Goal: Transaction & Acquisition: Subscribe to service/newsletter

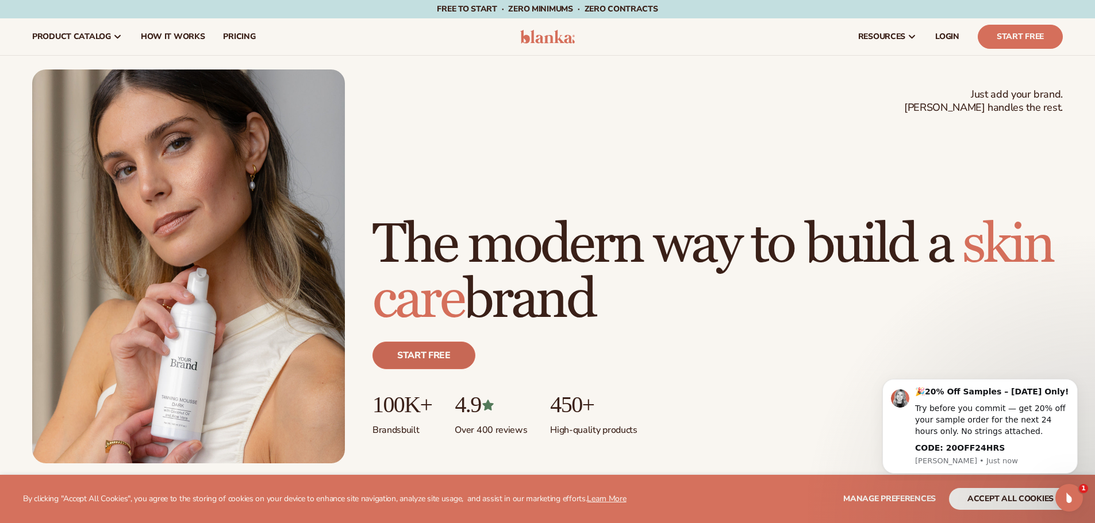
click at [440, 368] on link "Start free" at bounding box center [423, 356] width 103 height 28
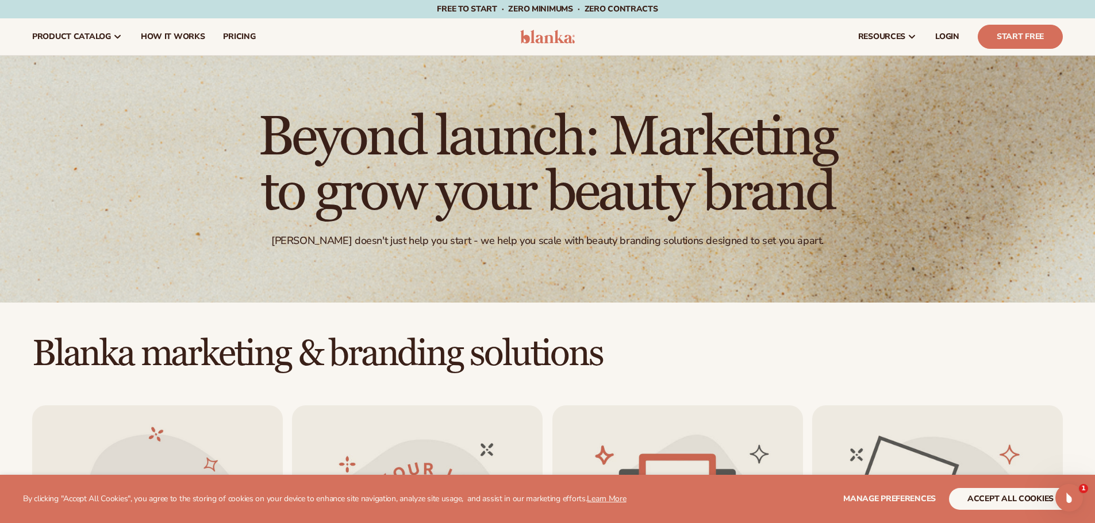
click at [550, 33] on img at bounding box center [547, 37] width 55 height 14
